Goal: Information Seeking & Learning: Learn about a topic

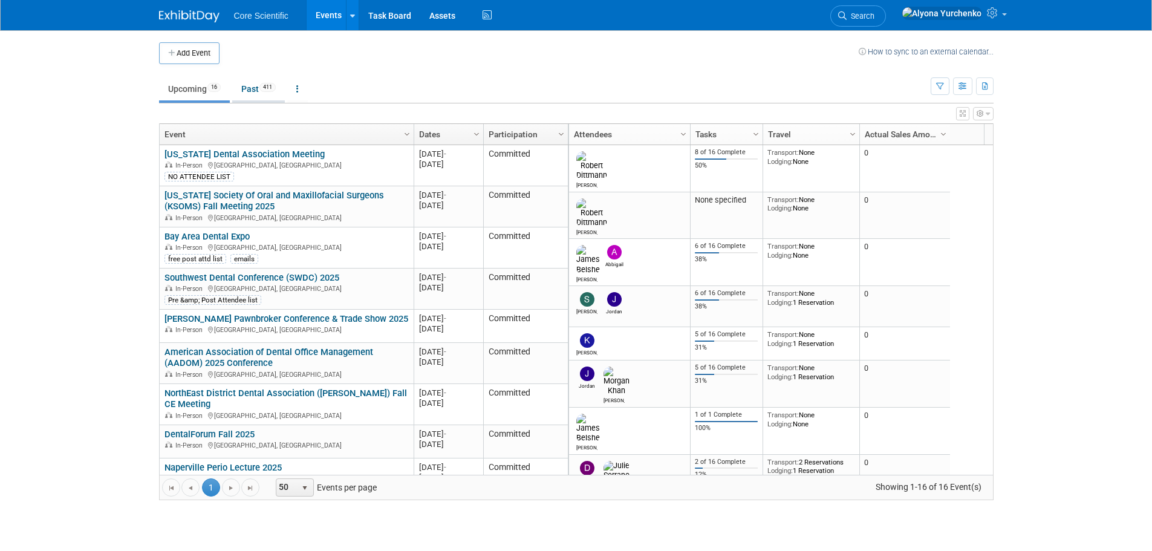
click at [239, 90] on link "Past 411" at bounding box center [258, 88] width 53 height 23
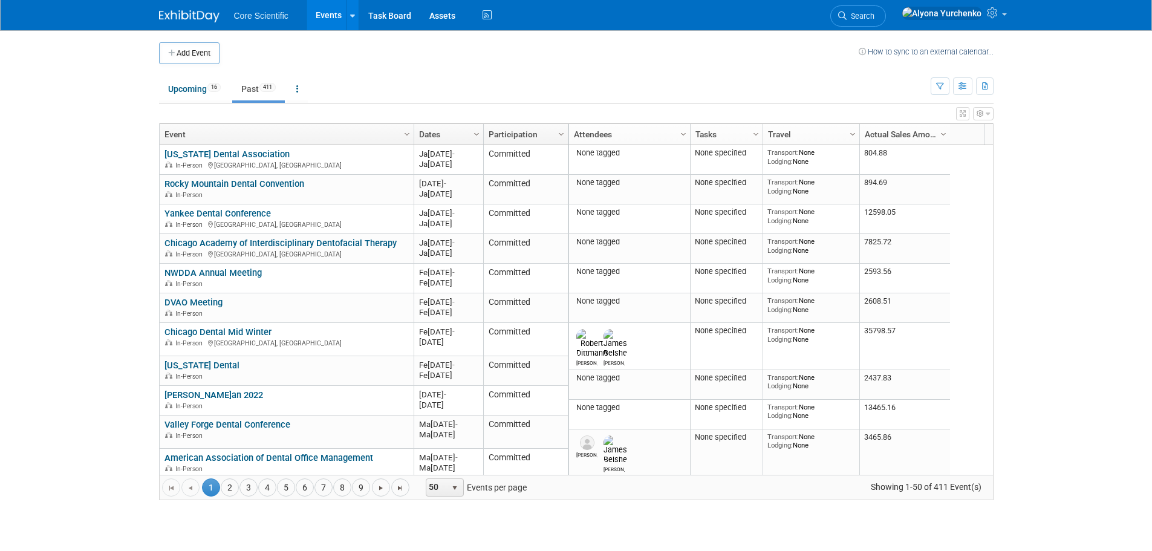
click at [451, 134] on link "Dates" at bounding box center [447, 134] width 56 height 21
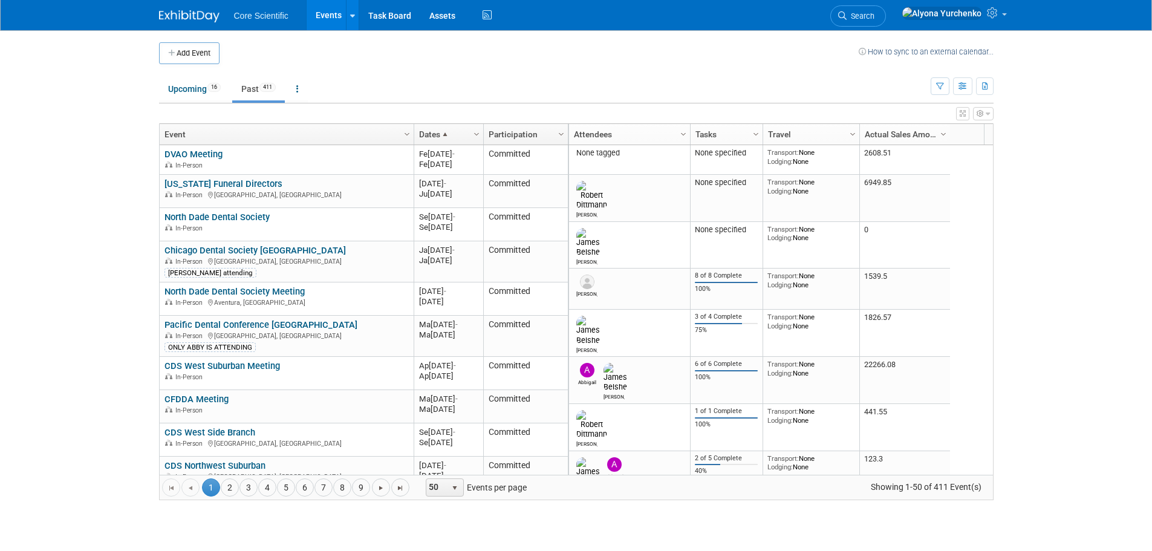
click at [451, 134] on link "Dates" at bounding box center [447, 134] width 56 height 21
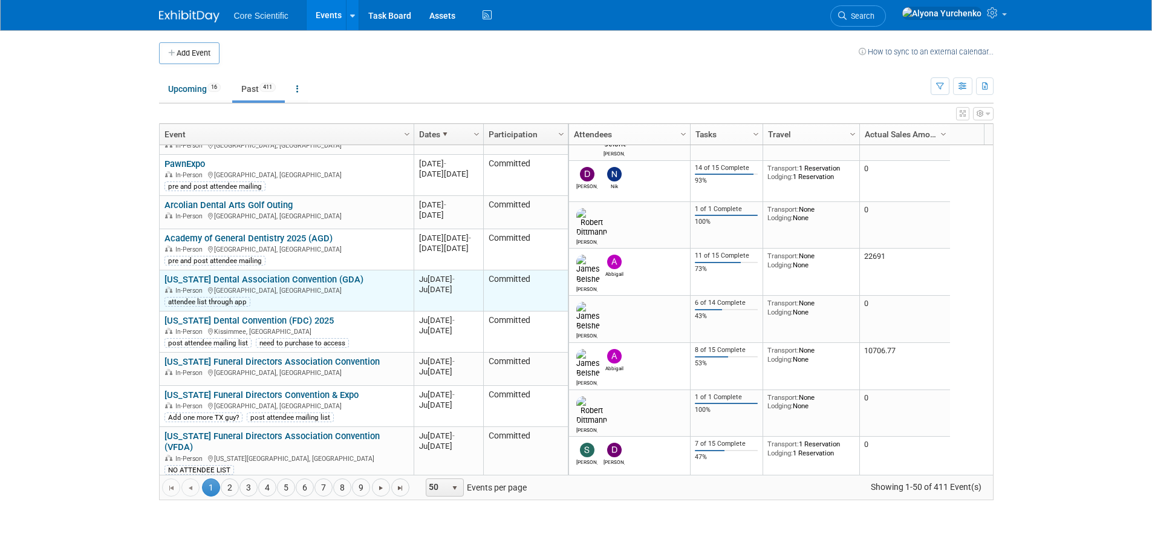
scroll to position [145, 0]
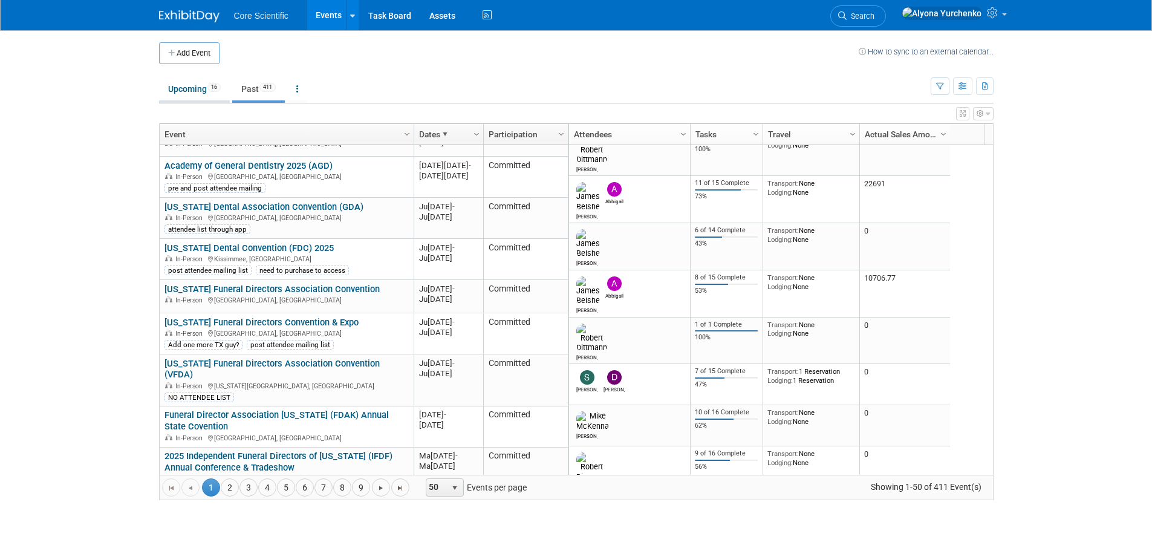
click at [190, 94] on link "Upcoming 16" at bounding box center [194, 88] width 71 height 23
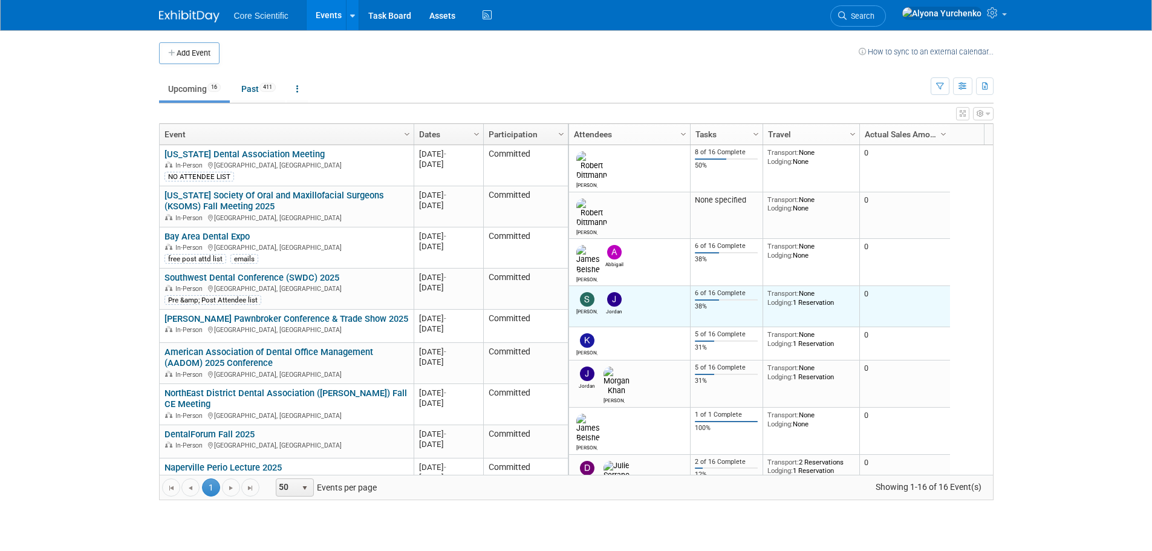
scroll to position [60, 0]
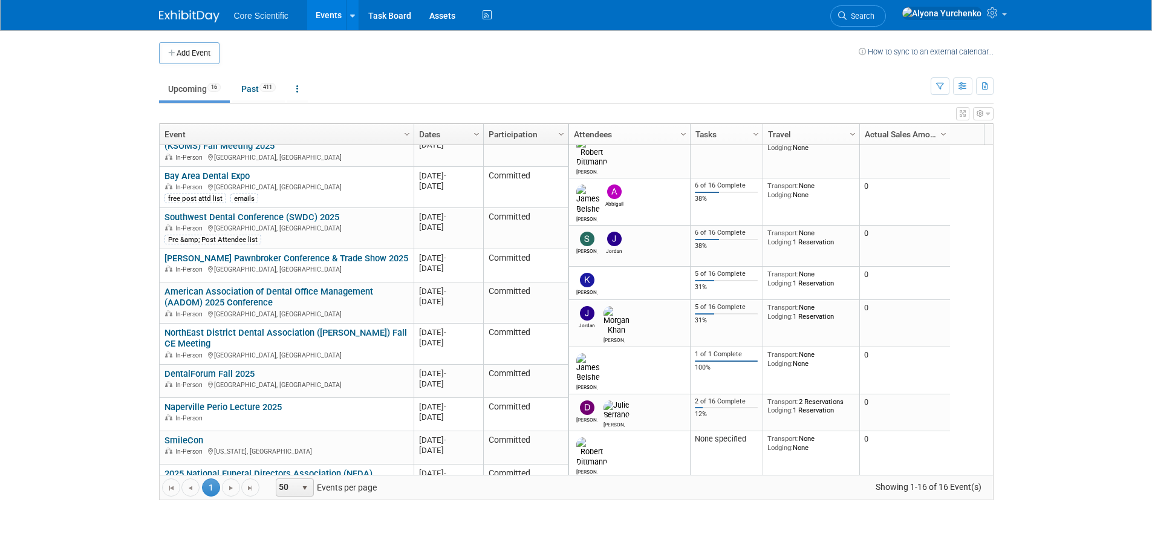
drag, startPoint x: 324, startPoint y: 287, endPoint x: 633, endPoint y: 97, distance: 363.1
click at [633, 97] on ul "Upcoming 16 Past 411 All Events 427 Past and Upcoming Grouped Annually Events g…" at bounding box center [545, 89] width 772 height 27
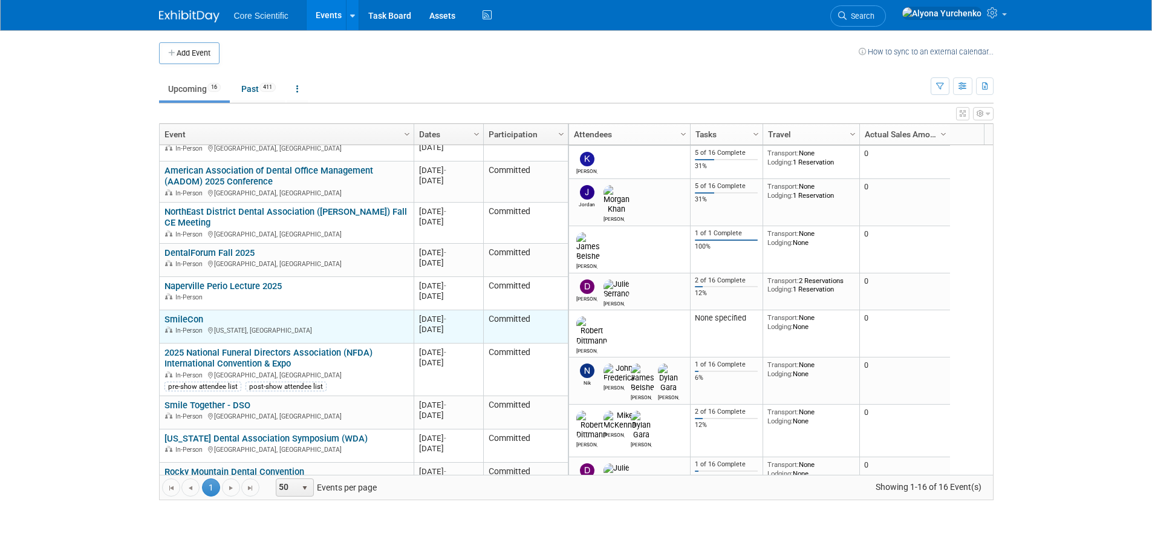
scroll to position [109, 0]
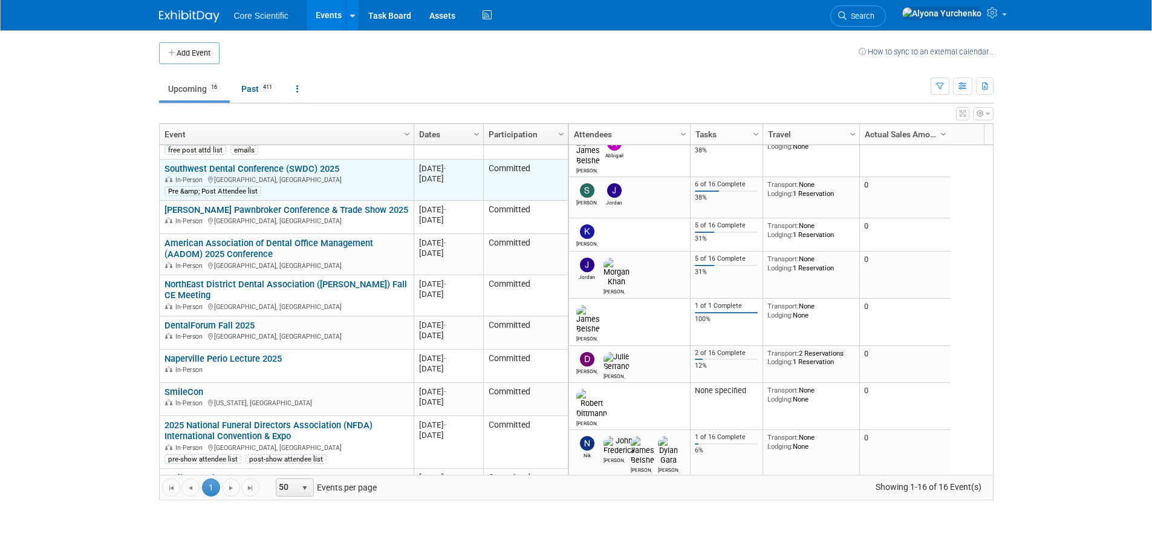
click at [197, 165] on link "Southwest Dental Conference (SWDC) 2025" at bounding box center [252, 168] width 175 height 11
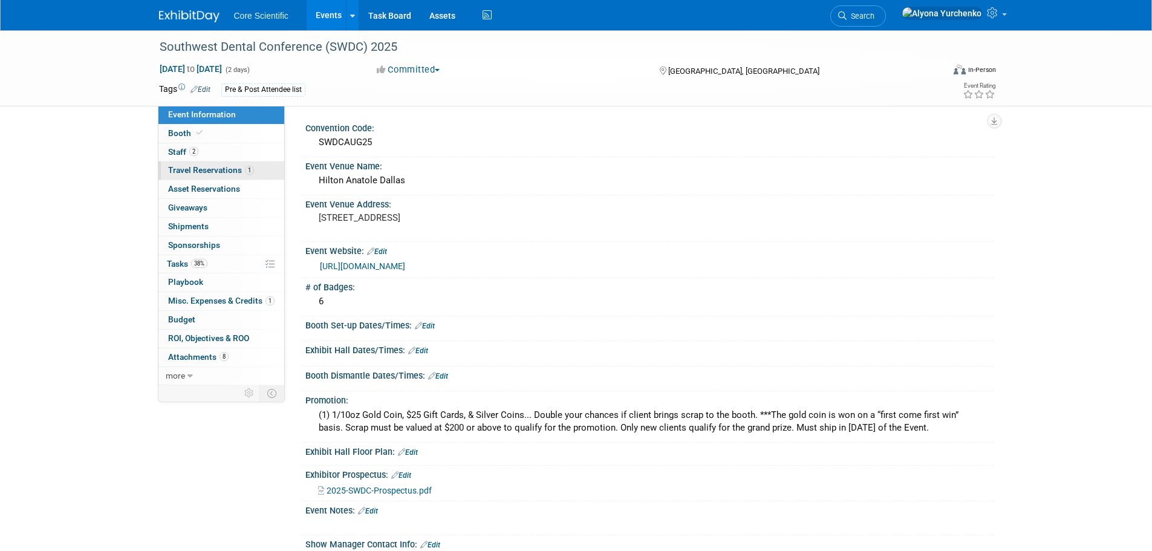
click at [249, 170] on span "1" at bounding box center [249, 170] width 9 height 9
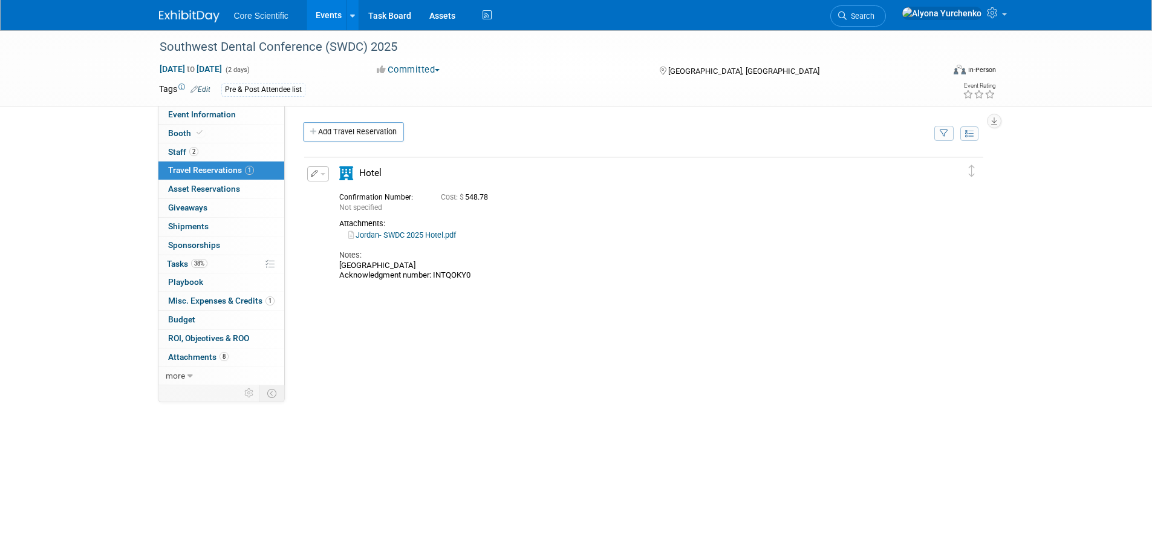
click at [424, 235] on link "Jordan- SWDC 2025 Hotel.pdf" at bounding box center [402, 234] width 108 height 9
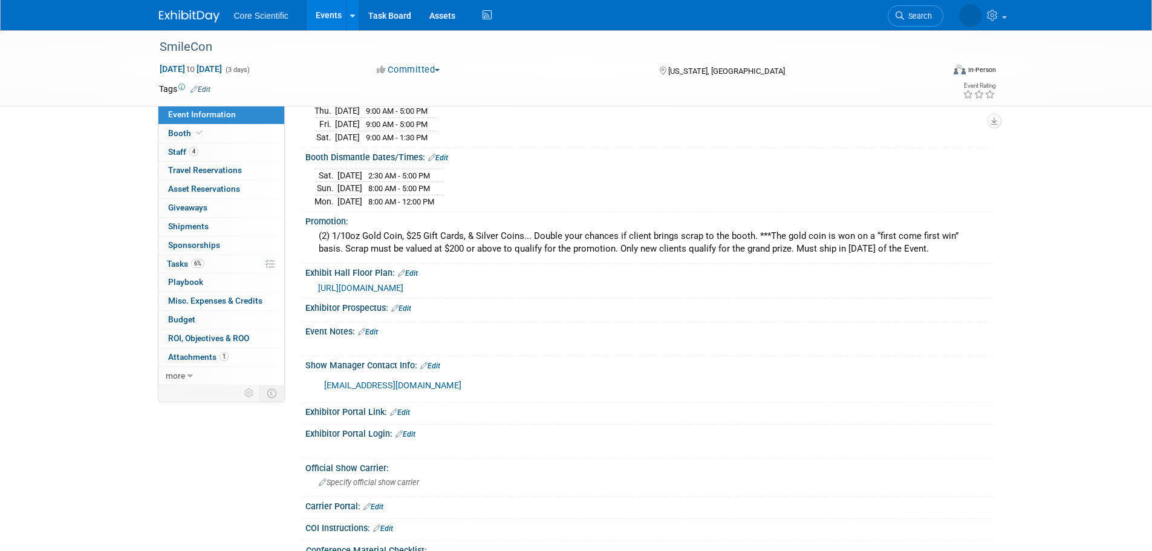
scroll to position [302, 0]
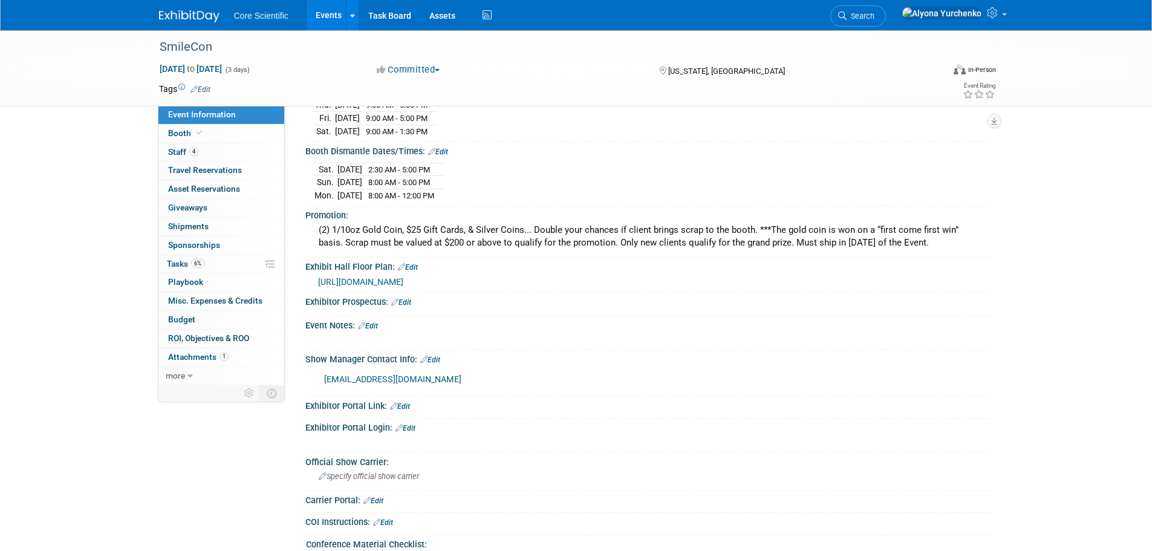
click at [403, 277] on span "https://smithbucklin.expocad.com/Events/25ada/index.html" at bounding box center [360, 282] width 85 height 10
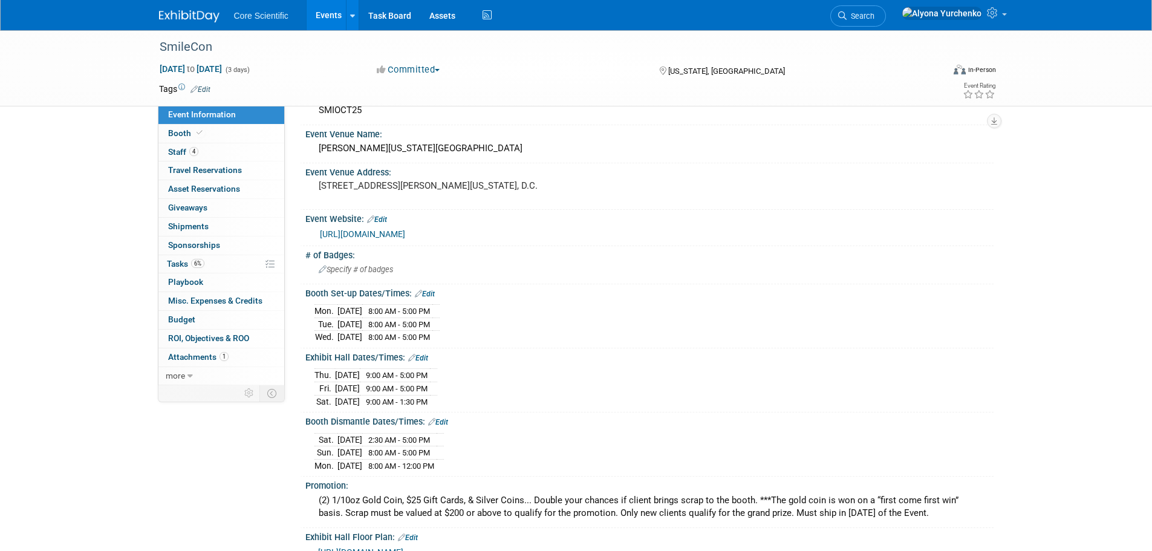
scroll to position [0, 0]
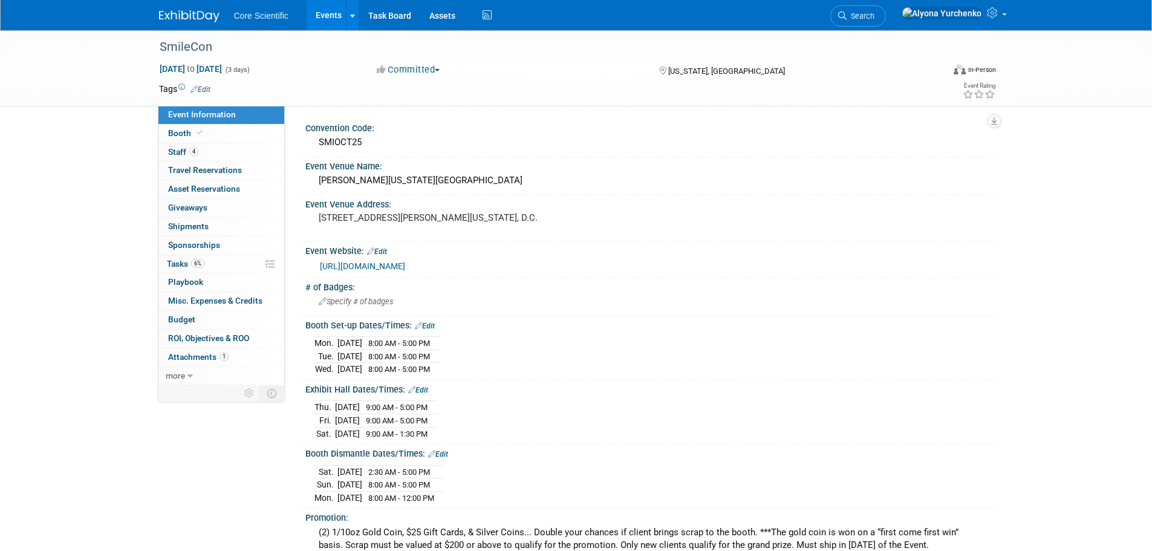
click at [394, 267] on link "https://www.adaexhibits.org/" at bounding box center [362, 266] width 85 height 10
click at [207, 44] on div "SmileCon" at bounding box center [540, 47] width 770 height 22
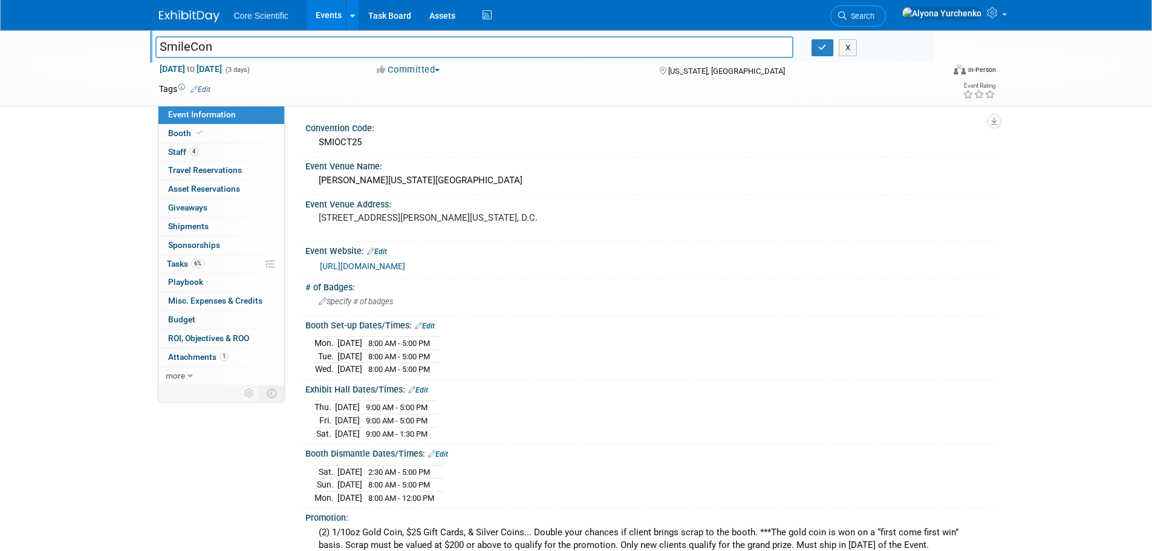
drag, startPoint x: 209, startPoint y: 44, endPoint x: 154, endPoint y: 45, distance: 55.0
click at [154, 45] on div "SmileCon" at bounding box center [474, 48] width 657 height 18
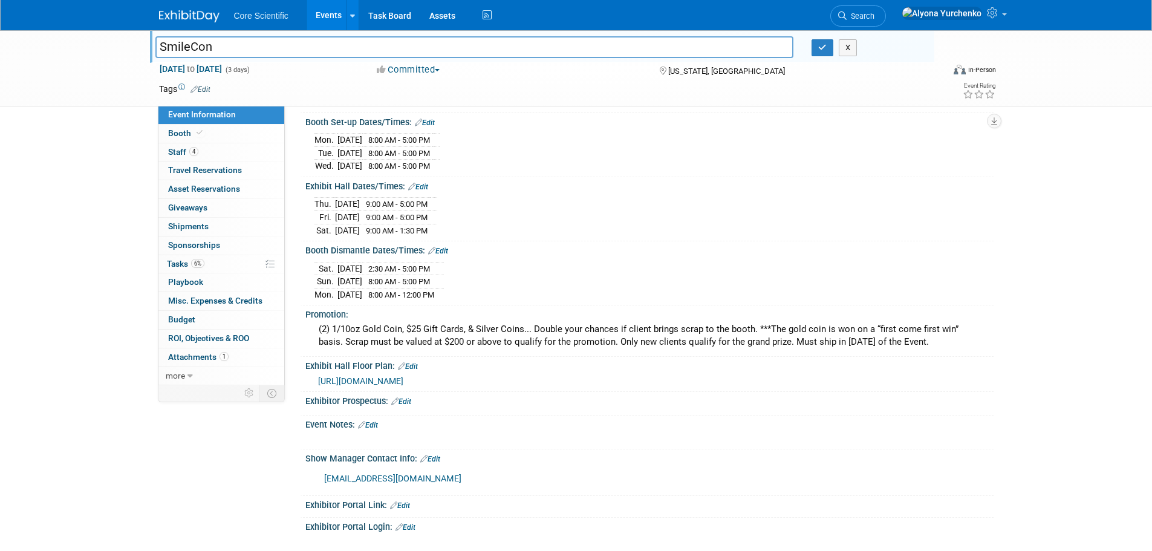
scroll to position [181, 0]
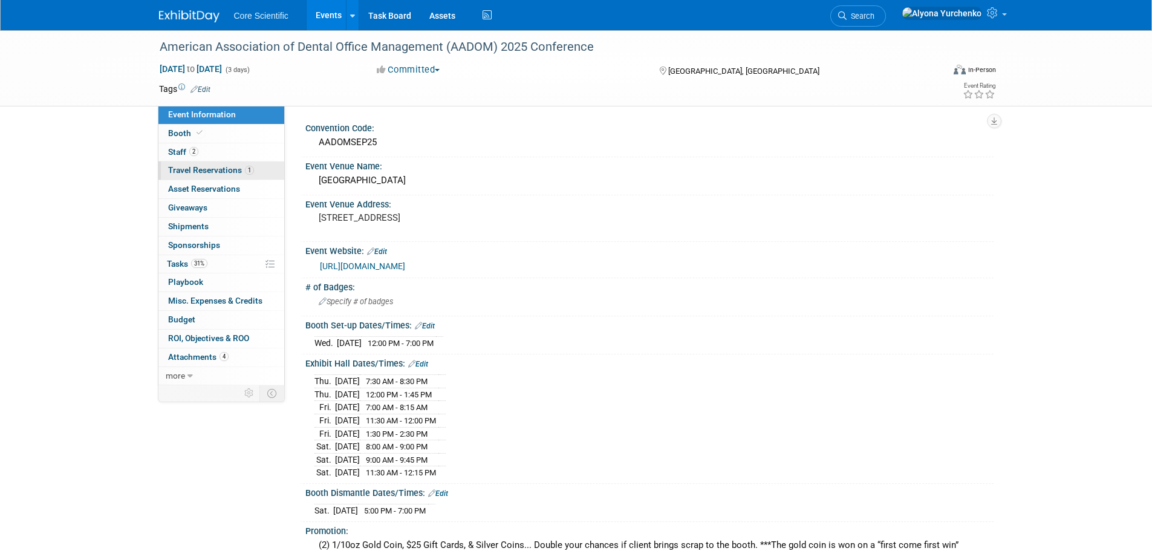
click at [229, 173] on span "Travel Reservations 1" at bounding box center [211, 170] width 86 height 10
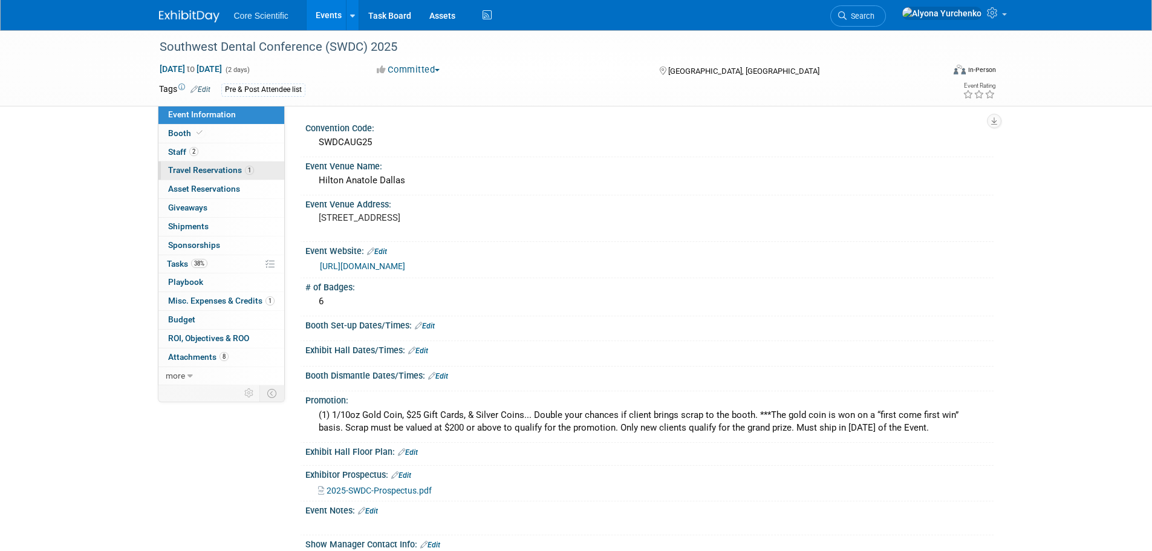
click at [236, 173] on span "Travel Reservations 1" at bounding box center [211, 170] width 86 height 10
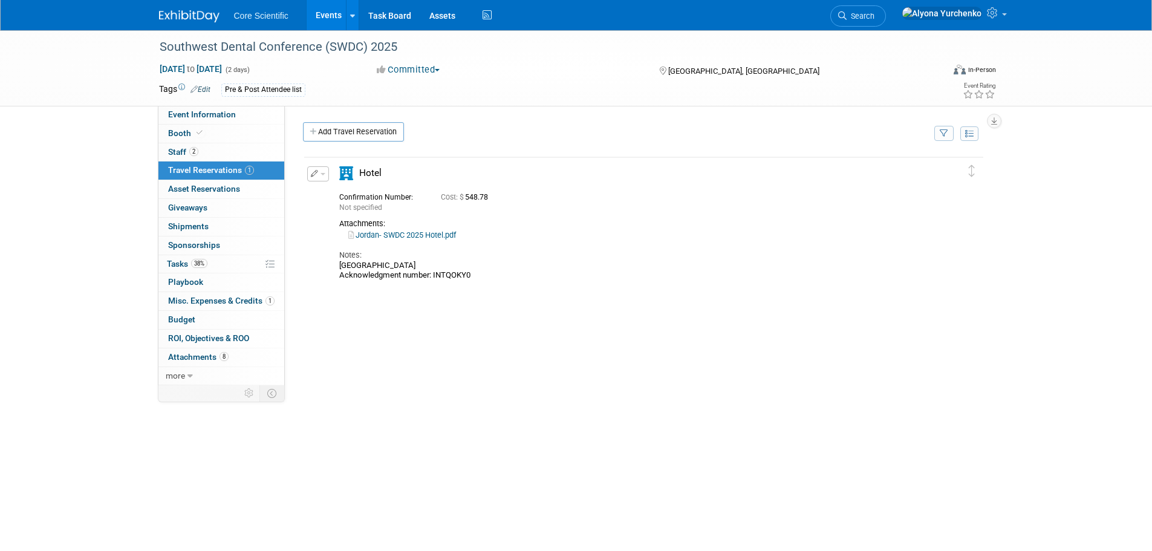
click at [411, 235] on link "Jordan- SWDC 2025 Hotel.pdf" at bounding box center [402, 234] width 108 height 9
